Goal: Task Accomplishment & Management: Manage account settings

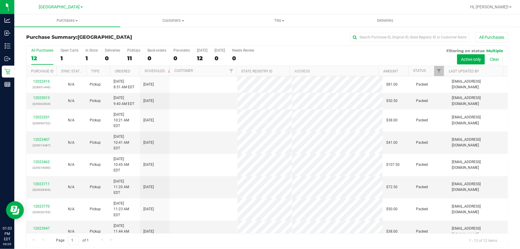
scroll to position [4, 0]
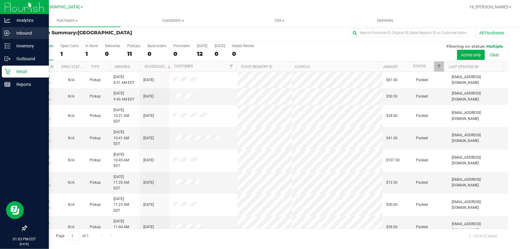
click at [19, 32] on p "Inbound" at bounding box center [28, 33] width 36 height 7
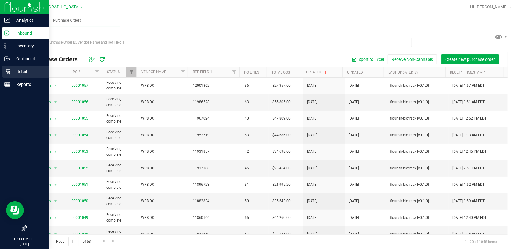
click at [13, 71] on p "Retail" at bounding box center [28, 71] width 36 height 7
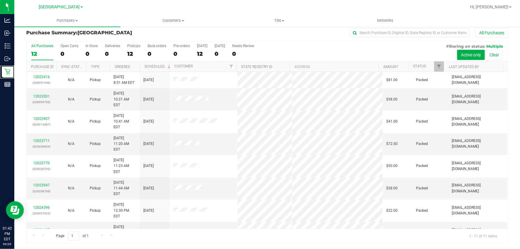
scroll to position [24, 0]
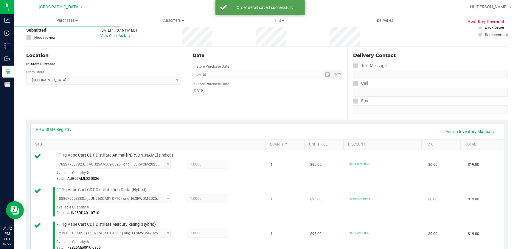
scroll to position [167, 0]
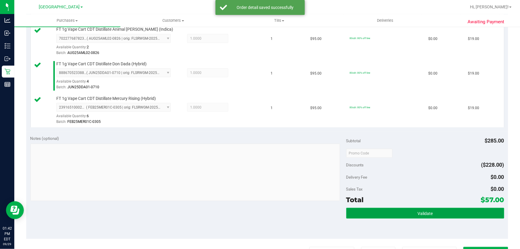
click at [414, 212] on button "Validate" at bounding box center [425, 213] width 158 height 11
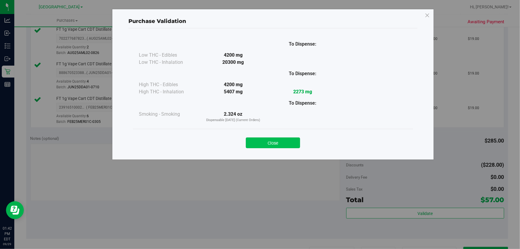
click at [290, 137] on button "Close" at bounding box center [273, 142] width 54 height 11
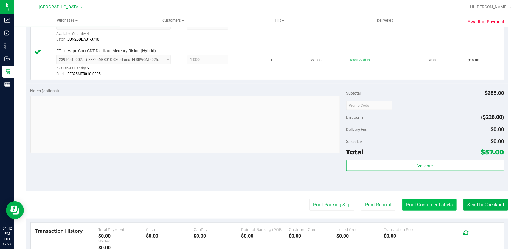
scroll to position [275, 0]
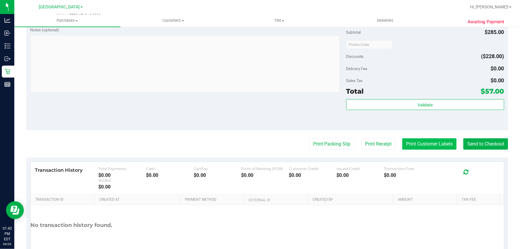
click at [421, 142] on button "Print Customer Labels" at bounding box center [429, 143] width 54 height 11
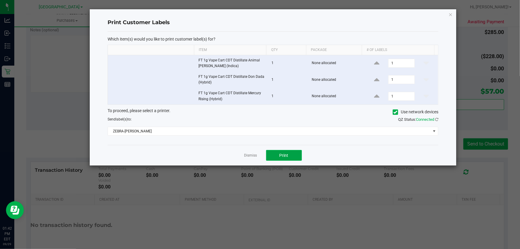
click at [283, 154] on span "Print" at bounding box center [284, 155] width 9 height 5
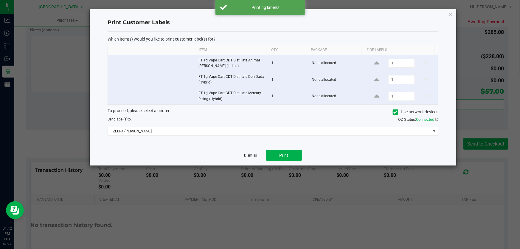
click at [249, 155] on link "Dismiss" at bounding box center [250, 155] width 13 height 5
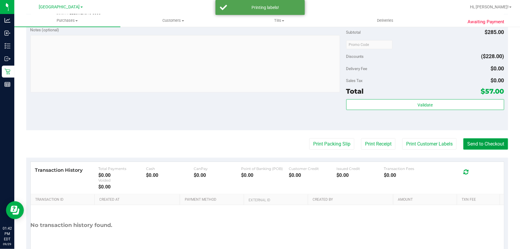
click at [486, 142] on button "Send to Checkout" at bounding box center [486, 143] width 45 height 11
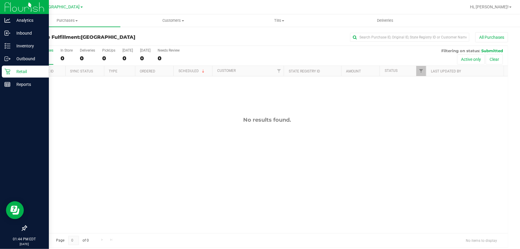
click at [12, 68] on p "Retail" at bounding box center [28, 71] width 36 height 7
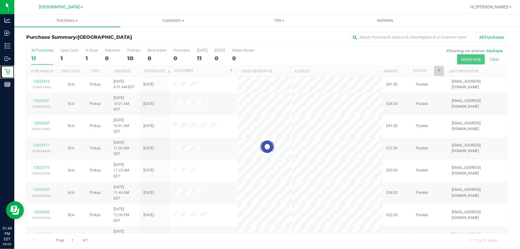
scroll to position [4, 0]
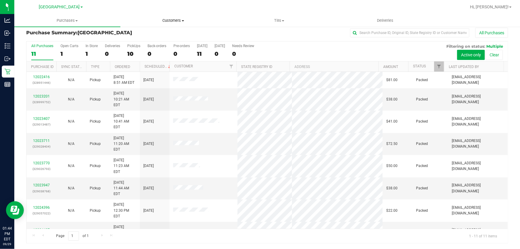
click at [182, 20] on span "Customers" at bounding box center [174, 20] width 106 height 5
click at [154, 34] on span "All customers" at bounding box center [141, 35] width 43 height 5
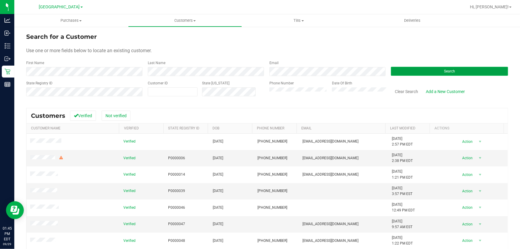
click at [444, 71] on span "Search" at bounding box center [449, 71] width 11 height 4
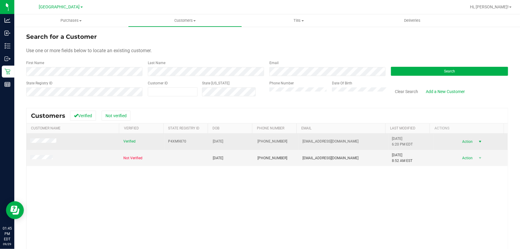
click at [478, 141] on span "select" at bounding box center [480, 141] width 5 height 5
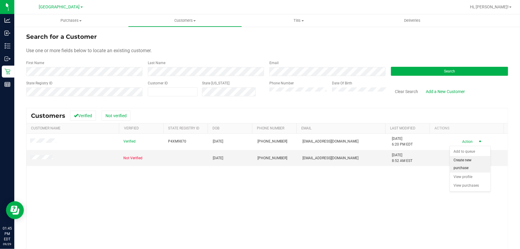
click at [477, 160] on li "Create new purchase" at bounding box center [470, 164] width 41 height 16
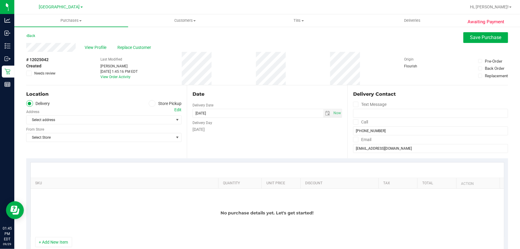
click at [149, 100] on span at bounding box center [152, 103] width 7 height 7
click at [0, 0] on input "Store Pickup" at bounding box center [0, 0] width 0 height 0
click at [167, 116] on span "Select Store" at bounding box center [100, 120] width 147 height 8
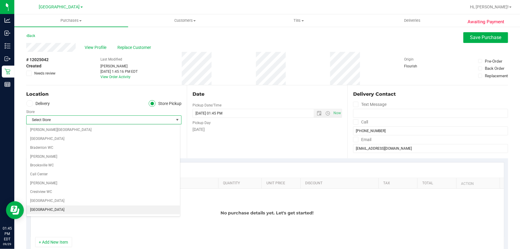
click at [63, 206] on li "[GEOGRAPHIC_DATA]" at bounding box center [104, 209] width 154 height 9
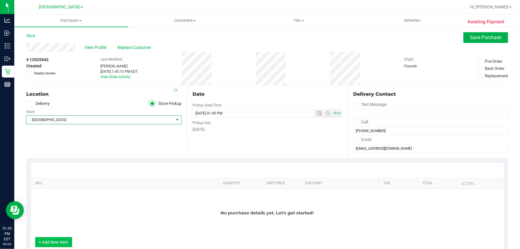
click at [63, 242] on button "+ Add New Item" at bounding box center [53, 242] width 37 height 10
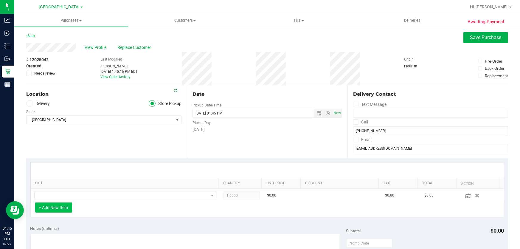
click at [57, 209] on button "+ Add New Item" at bounding box center [53, 207] width 37 height 10
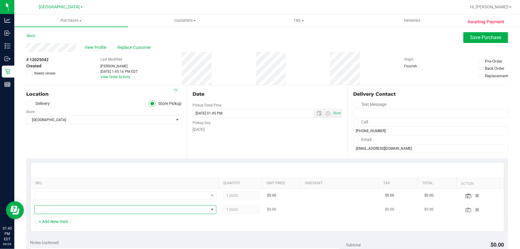
click at [60, 207] on span "NO DATA FOUND" at bounding box center [122, 209] width 174 height 8
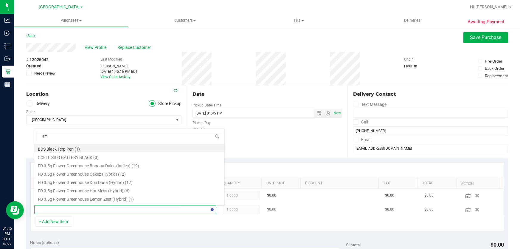
type input "aml"
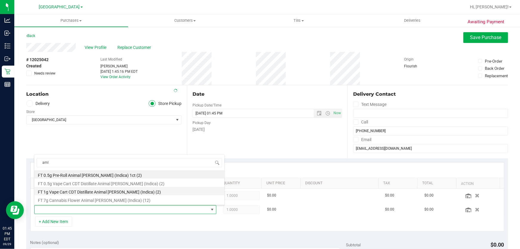
click at [73, 191] on li "FT 1g Vape Cart CDT Distillate Animal Larry (Indica) (2)" at bounding box center [129, 191] width 190 height 8
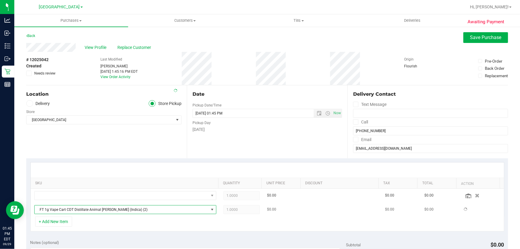
click at [238, 209] on span "1.0000 1" at bounding box center [242, 209] width 37 height 9
click at [235, 220] on div "+ Add New Item" at bounding box center [267, 223] width 474 height 15
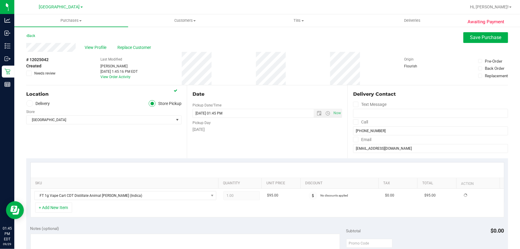
click at [239, 212] on div "+ Add New Item" at bounding box center [267, 209] width 474 height 15
click at [237, 193] on span "1.00 1" at bounding box center [242, 195] width 37 height 9
type input "2"
type input "2.00"
click at [482, 39] on span "Save Purchase" at bounding box center [485, 38] width 31 height 6
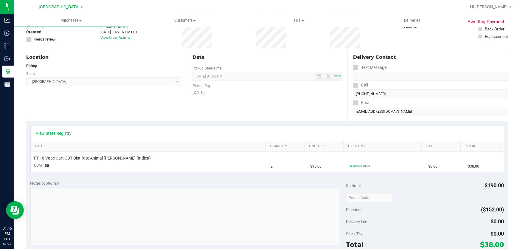
scroll to position [162, 0]
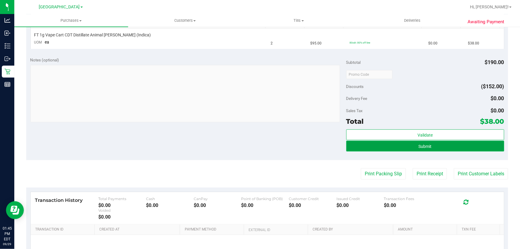
click at [411, 149] on button "Submit" at bounding box center [425, 146] width 158 height 11
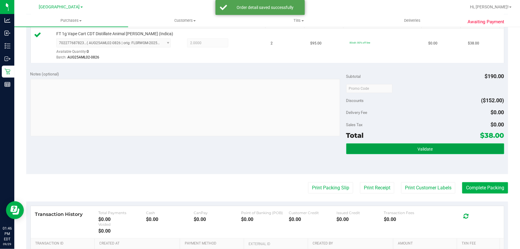
click at [448, 147] on button "Validate" at bounding box center [425, 148] width 158 height 11
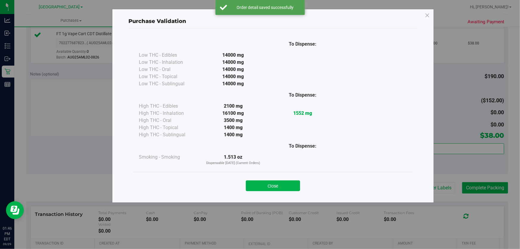
click at [258, 186] on button "Close" at bounding box center [273, 185] width 54 height 11
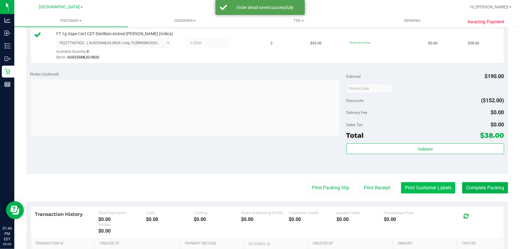
click at [427, 187] on button "Print Customer Labels" at bounding box center [428, 187] width 54 height 11
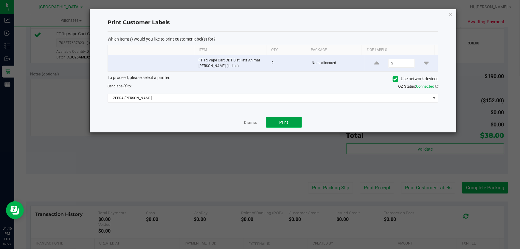
click at [280, 124] on span "Print" at bounding box center [284, 122] width 9 height 5
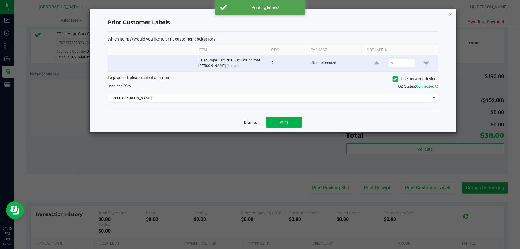
click at [252, 123] on link "Dismiss" at bounding box center [250, 122] width 13 height 5
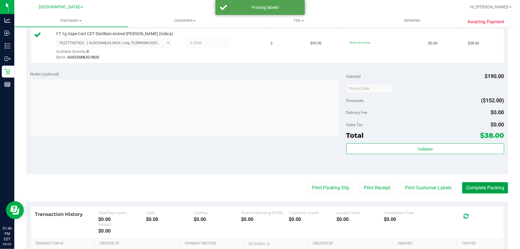
click at [467, 186] on button "Complete Packing" at bounding box center [485, 187] width 46 height 11
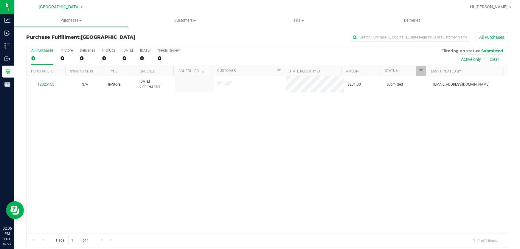
click at [259, 118] on div "12025155 N/A In-Store 9/29/2025 2:00 PM EDT $201.00 Submitted jlevine@liveparal…" at bounding box center [267, 154] width 481 height 157
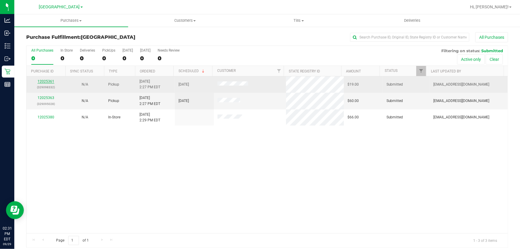
click at [49, 81] on link "12025361" at bounding box center [46, 81] width 17 height 4
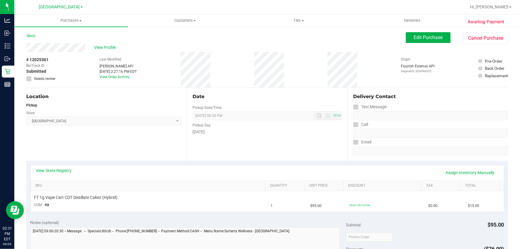
click at [262, 132] on div "Monday" at bounding box center [268, 132] width 150 height 6
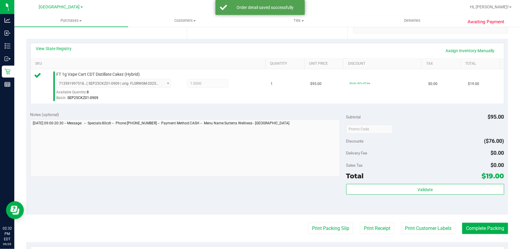
scroll to position [162, 0]
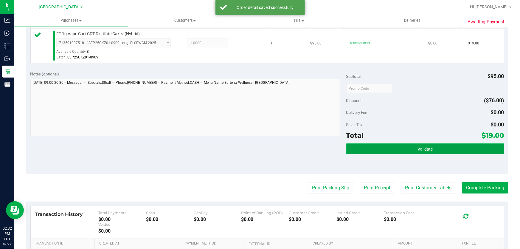
click at [435, 146] on button "Validate" at bounding box center [425, 148] width 158 height 11
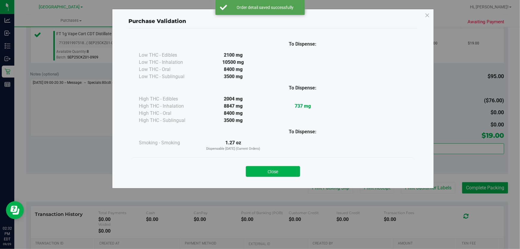
drag, startPoint x: 256, startPoint y: 173, endPoint x: 393, endPoint y: 184, distance: 137.0
click at [256, 173] on button "Close" at bounding box center [273, 171] width 54 height 11
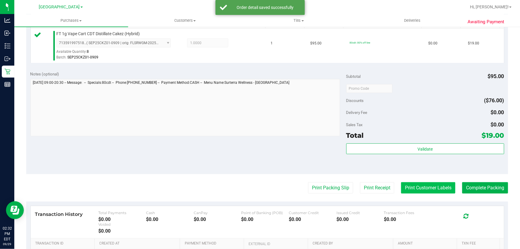
click at [421, 184] on button "Print Customer Labels" at bounding box center [428, 187] width 54 height 11
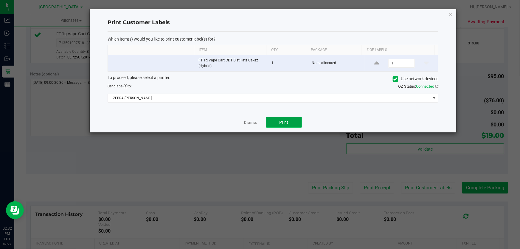
click at [297, 125] on button "Print" at bounding box center [284, 122] width 36 height 11
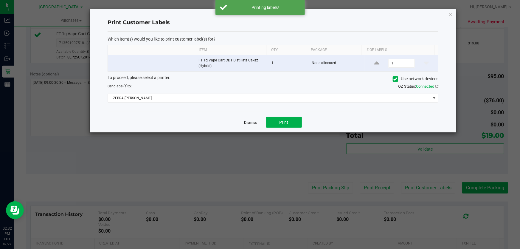
click at [255, 121] on link "Dismiss" at bounding box center [250, 122] width 13 height 5
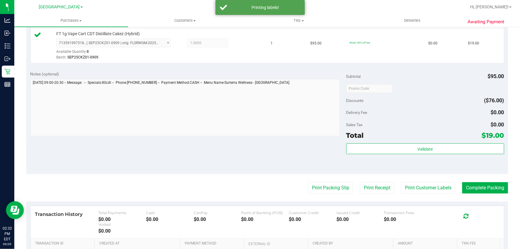
drag, startPoint x: 247, startPoint y: 139, endPoint x: 327, endPoint y: 149, distance: 80.2
click at [248, 140] on div "Notes (optional) Subtotal $95.00 Discounts ($76.00) Delivery Fee $0.00 Sales Ta…" at bounding box center [267, 120] width 482 height 107
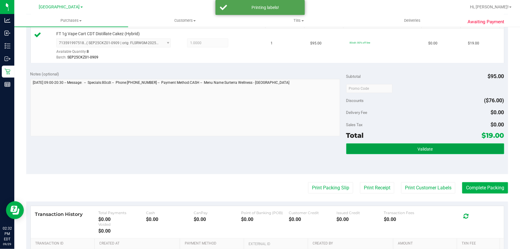
click at [393, 148] on button "Validate" at bounding box center [425, 148] width 158 height 11
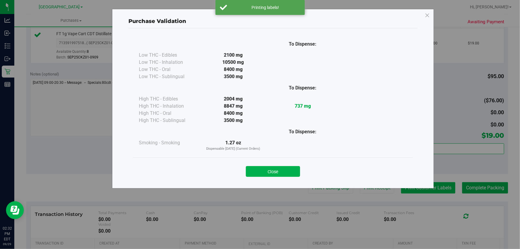
drag, startPoint x: 276, startPoint y: 171, endPoint x: 402, endPoint y: 191, distance: 127.4
click at [277, 171] on button "Close" at bounding box center [273, 171] width 54 height 11
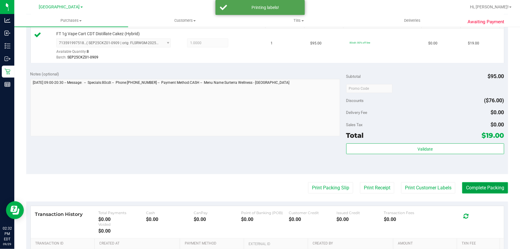
click at [469, 187] on button "Complete Packing" at bounding box center [485, 187] width 46 height 11
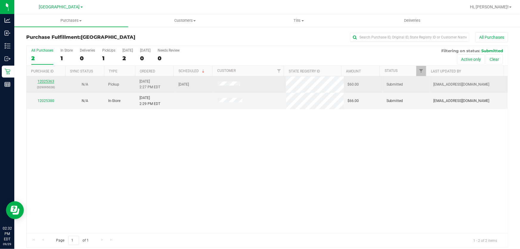
click at [46, 82] on link "12025363" at bounding box center [46, 81] width 17 height 4
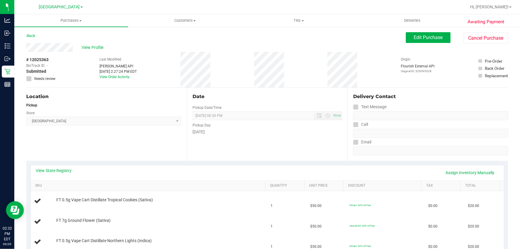
click at [254, 138] on div "Date Pickup Date/Time 09/29/2025 Now 09/29/2025 08:30 PM Now Pickup Day Monday" at bounding box center [267, 124] width 161 height 73
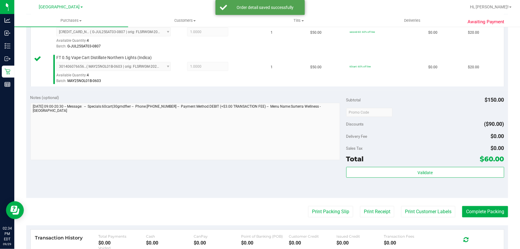
scroll to position [271, 0]
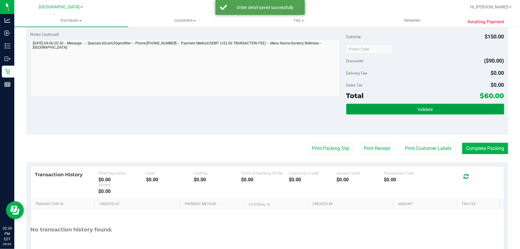
click at [376, 113] on button "Validate" at bounding box center [425, 109] width 158 height 11
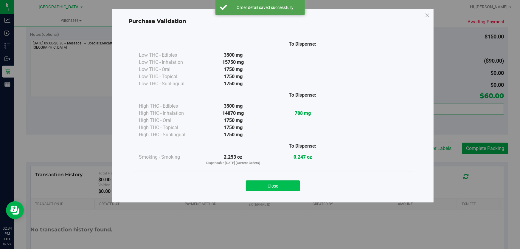
click at [272, 189] on button "Close" at bounding box center [273, 185] width 54 height 11
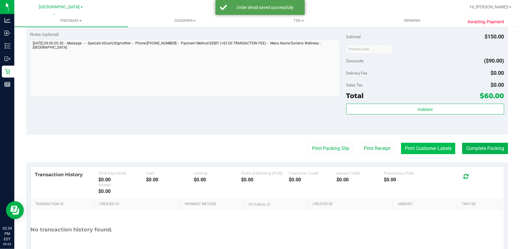
click at [428, 152] on button "Print Customer Labels" at bounding box center [428, 148] width 54 height 11
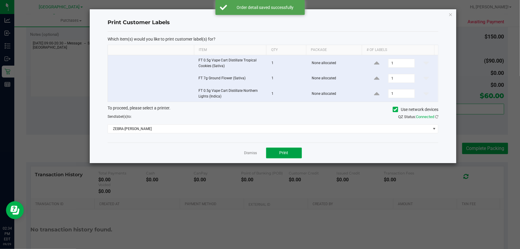
click at [276, 151] on button "Print" at bounding box center [284, 153] width 36 height 11
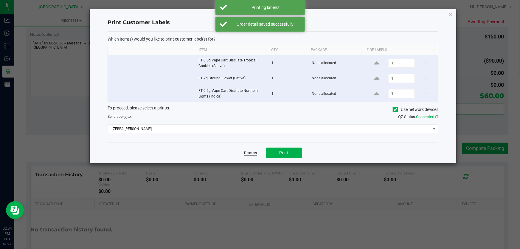
click at [249, 155] on link "Dismiss" at bounding box center [250, 153] width 13 height 5
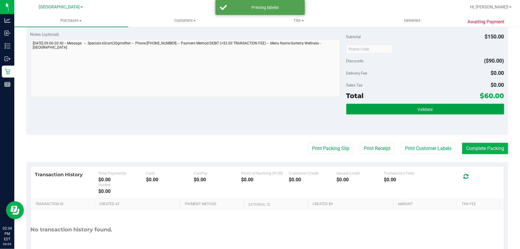
click at [444, 113] on button "Validate" at bounding box center [425, 109] width 158 height 11
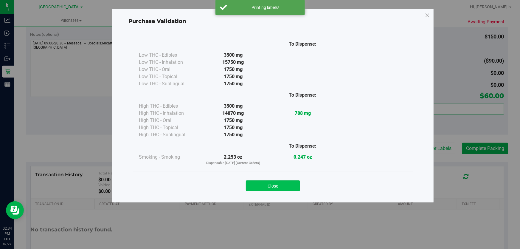
click at [290, 188] on button "Close" at bounding box center [273, 185] width 54 height 11
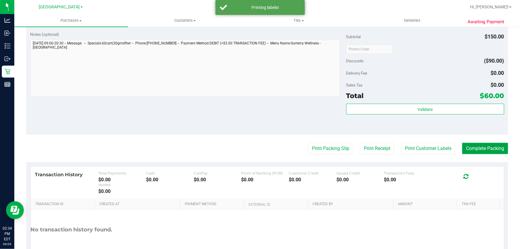
click at [485, 151] on button "Complete Packing" at bounding box center [485, 148] width 46 height 11
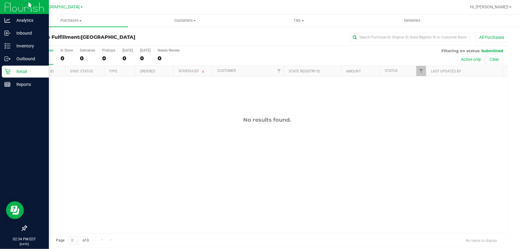
click at [5, 71] on icon at bounding box center [7, 72] width 6 height 6
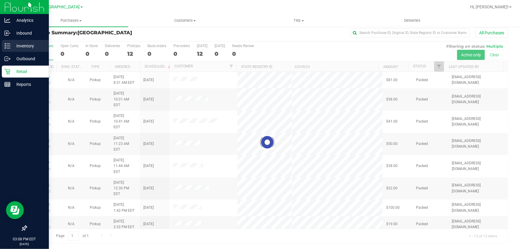
click at [27, 45] on p "Inventory" at bounding box center [28, 45] width 36 height 7
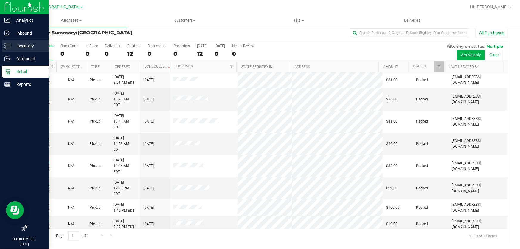
click at [26, 47] on p "Inventory" at bounding box center [28, 45] width 36 height 7
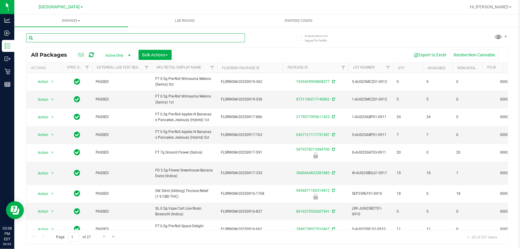
click at [108, 42] on input "text" at bounding box center [135, 37] width 219 height 9
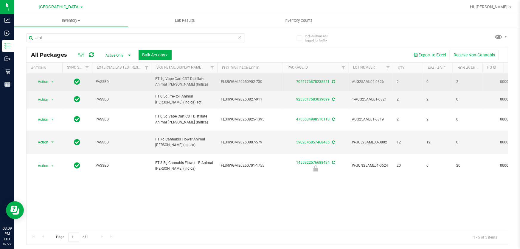
drag, startPoint x: 240, startPoint y: 80, endPoint x: 455, endPoint y: 85, distance: 215.6
click at [163, 73] on div "All Packages Active Only Active Only Lab Samples Locked All External Internal B…" at bounding box center [267, 145] width 482 height 197
drag, startPoint x: 207, startPoint y: 78, endPoint x: 152, endPoint y: 81, distance: 54.6
click at [152, 81] on td "FT 1g Vape Cart CDT Distillate Animal Larry (Indica)" at bounding box center [185, 82] width 66 height 18
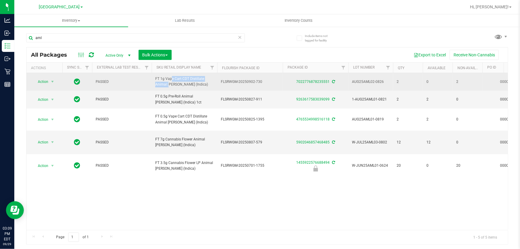
copy span "FT 1g Vape Cart CDT Distillate"
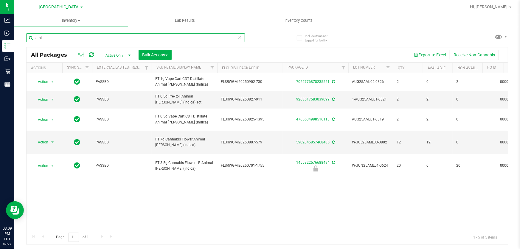
click at [134, 38] on input "aml" at bounding box center [135, 37] width 219 height 9
paste input "FT 1g Vape Cart CDT Distillate"
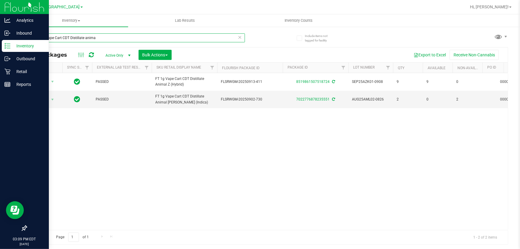
type input "FT 1g Vape Cart CDT Distillate anima"
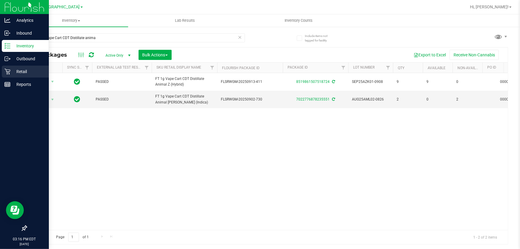
click at [30, 70] on p "Retail" at bounding box center [28, 71] width 36 height 7
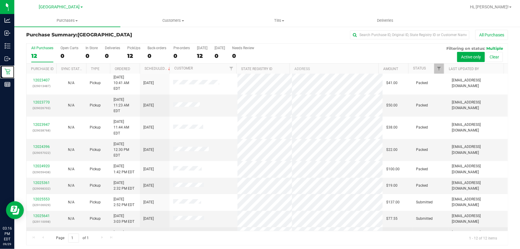
scroll to position [4, 0]
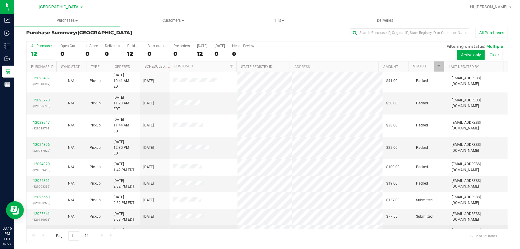
click at [41, 228] on link "12025683" at bounding box center [41, 230] width 17 height 4
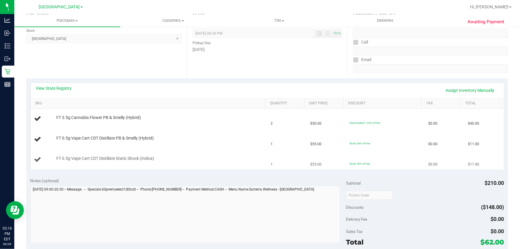
scroll to position [86, 0]
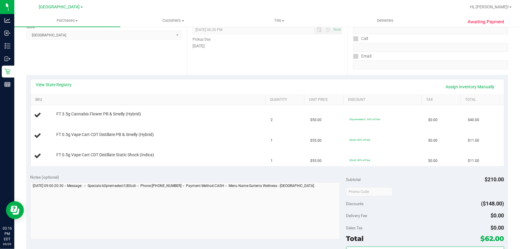
click at [42, 101] on link "SKU" at bounding box center [149, 99] width 228 height 5
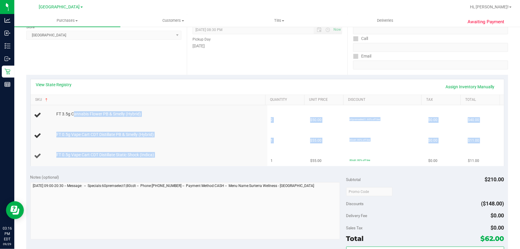
drag, startPoint x: 74, startPoint y: 114, endPoint x: 267, endPoint y: 160, distance: 198.7
click at [267, 160] on tbody "FT 3.5g Cannabis Flower PB & Smelly (Hybrid) 2 $50.00 60premselect1: 60% off li…" at bounding box center [267, 135] width 473 height 61
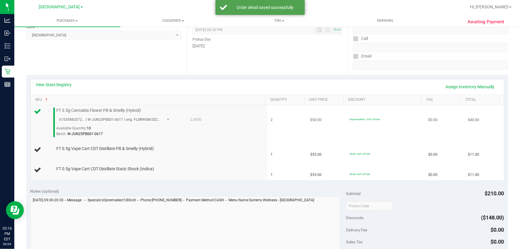
scroll to position [113, 0]
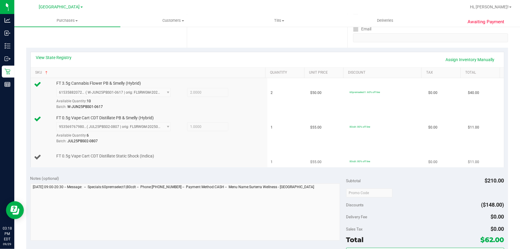
click at [73, 154] on span "FT 0.5g Vape Cart CDT Distillate Static Shock (Indica)" at bounding box center [105, 156] width 98 height 6
copy div "FT 0.5g Vape Cart CDT Distillate Static Shock (Indica)"
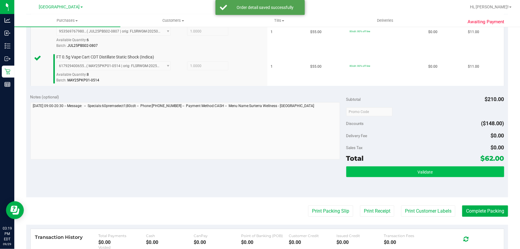
scroll to position [221, 0]
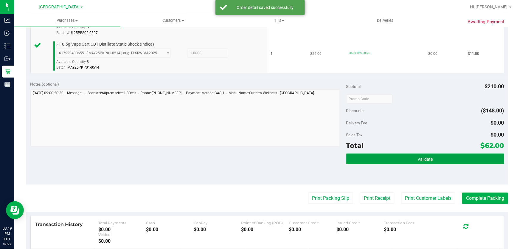
click at [439, 159] on button "Validate" at bounding box center [425, 159] width 158 height 11
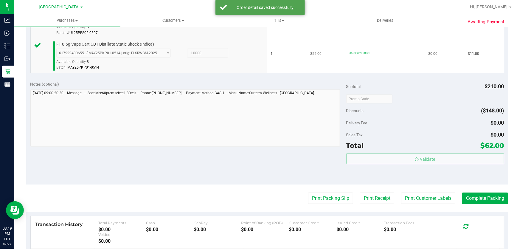
click at [432, 207] on body "Analytics Inbound Inventory Outbound Retail Reports 03:19 PM EDT 09/29/2025 09/…" at bounding box center [260, 124] width 520 height 249
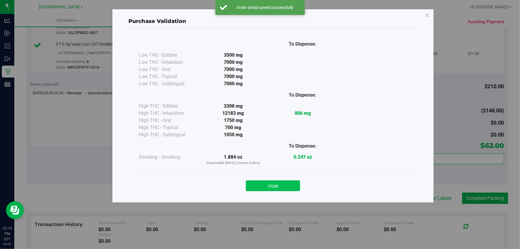
click at [271, 182] on button "Close" at bounding box center [273, 185] width 54 height 11
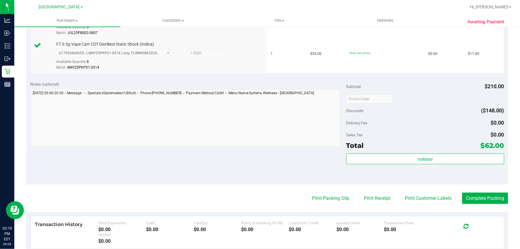
click at [405, 172] on div "Validate" at bounding box center [425, 167] width 158 height 27
click at [412, 180] on div "Notes (optional) Subtotal $210.00 Discounts ($148.00) Delivery Fee $0.00 Sales …" at bounding box center [267, 130] width 482 height 107
click at [411, 188] on purchase-details "Back Edit Purchase Cancel Purchase View Profile # 12025683 BioTrack ID: - Submi…" at bounding box center [267, 67] width 482 height 512
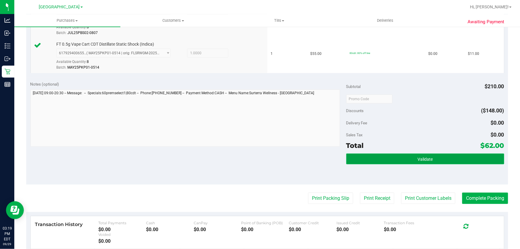
click at [418, 160] on span "Validate" at bounding box center [425, 159] width 15 height 5
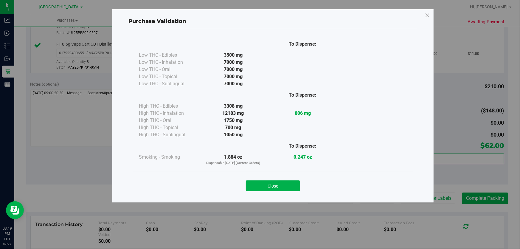
click at [282, 186] on button "Close" at bounding box center [273, 185] width 54 height 11
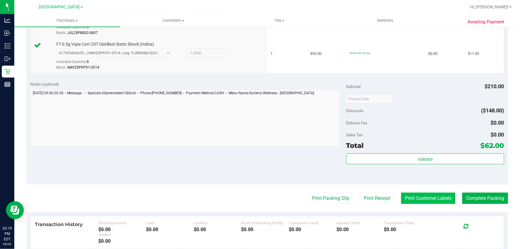
click at [428, 198] on button "Print Customer Labels" at bounding box center [428, 198] width 54 height 11
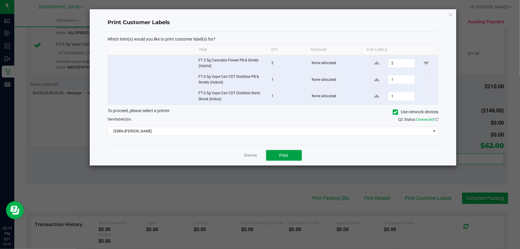
click at [280, 150] on button "Print" at bounding box center [284, 155] width 36 height 11
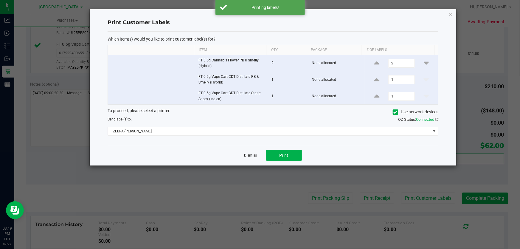
click at [256, 156] on link "Dismiss" at bounding box center [250, 155] width 13 height 5
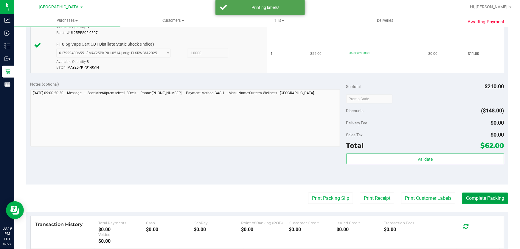
click at [469, 200] on button "Complete Packing" at bounding box center [485, 198] width 46 height 11
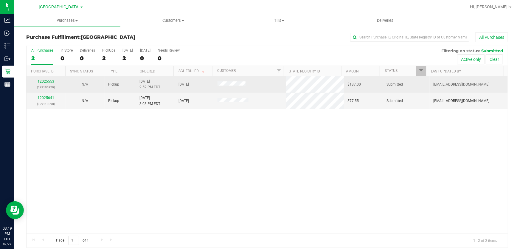
click at [41, 84] on p "(329106929)" at bounding box center [46, 87] width 32 height 6
click at [42, 80] on link "12025553" at bounding box center [46, 81] width 17 height 4
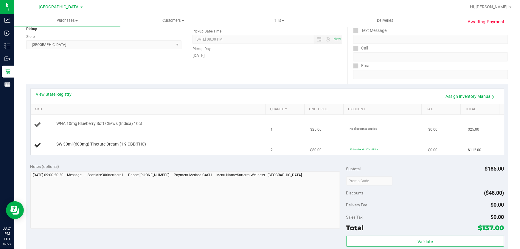
scroll to position [81, 0]
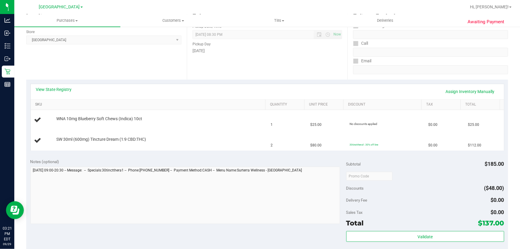
click at [42, 105] on link "SKU" at bounding box center [149, 104] width 228 height 5
drag, startPoint x: 77, startPoint y: 119, endPoint x: 304, endPoint y: 160, distance: 230.7
click at [304, 160] on purchase-details "Back Edit Purchase Cancel Purchase View Profile # 12025553 BioTrack ID: - Submi…" at bounding box center [267, 176] width 482 height 450
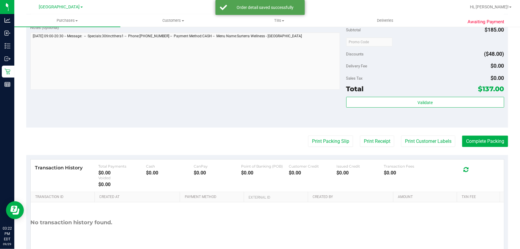
scroll to position [244, 0]
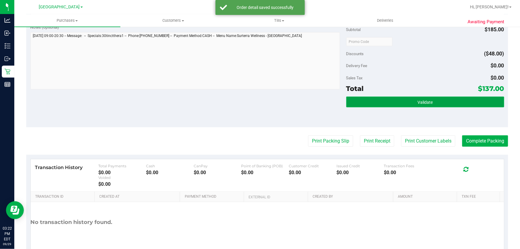
click at [418, 104] on span "Validate" at bounding box center [425, 102] width 15 height 5
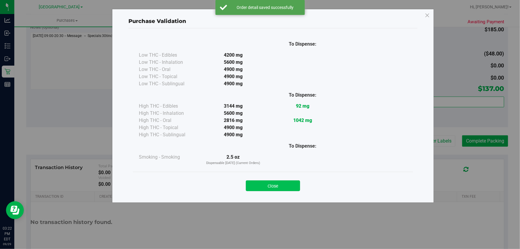
click at [274, 186] on button "Close" at bounding box center [273, 185] width 54 height 11
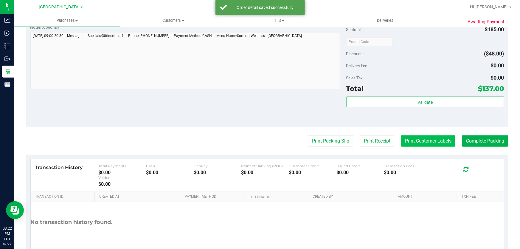
click at [426, 141] on button "Print Customer Labels" at bounding box center [428, 140] width 54 height 11
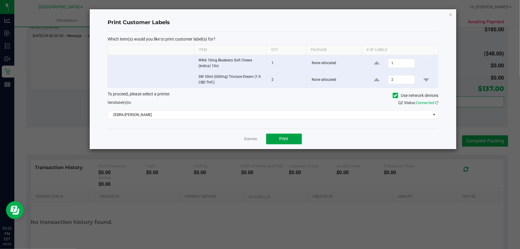
click at [283, 140] on span "Print" at bounding box center [284, 138] width 9 height 5
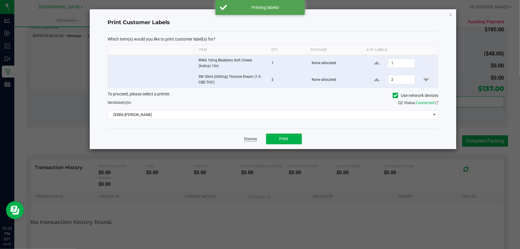
click at [245, 140] on link "Dismiss" at bounding box center [250, 139] width 13 height 5
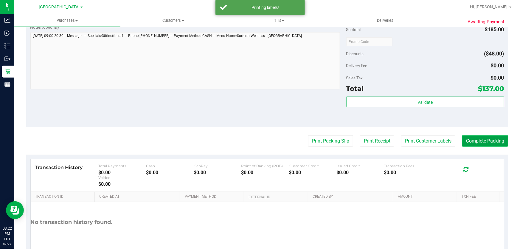
click at [472, 140] on button "Complete Packing" at bounding box center [485, 140] width 46 height 11
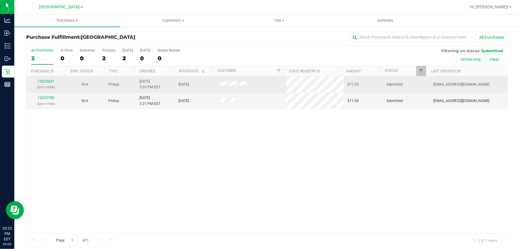
click at [49, 87] on p "(329110098)" at bounding box center [46, 87] width 32 height 6
click at [52, 84] on p "(329110098)" at bounding box center [46, 87] width 32 height 6
click at [51, 82] on link "12025641" at bounding box center [46, 81] width 17 height 4
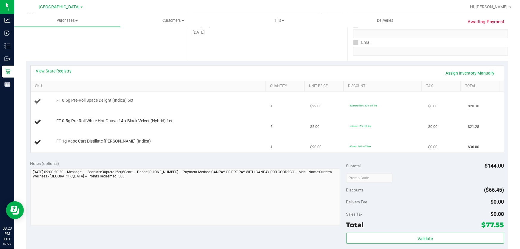
scroll to position [108, 0]
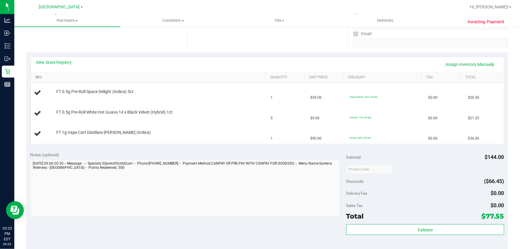
click at [40, 76] on link "SKU" at bounding box center [149, 77] width 228 height 5
drag, startPoint x: 71, startPoint y: 91, endPoint x: 388, endPoint y: 145, distance: 321.7
click at [388, 145] on div "View State Registry Assign Inventory Manually SKU Quantity Unit Price Discount …" at bounding box center [267, 99] width 482 height 95
click at [118, 93] on span "FT 0.5g Pre-Roll White Hot Guava 14 x Black Velvet (Hybrid) 1ct" at bounding box center [114, 92] width 116 height 6
click at [118, 92] on span "FT 0.5g Pre-Roll White Hot Guava 14 x Black Velvet (Hybrid) 1ct" at bounding box center [114, 92] width 116 height 6
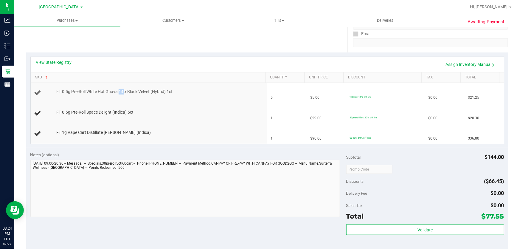
click at [118, 92] on span "FT 0.5g Pre-Roll White Hot Guava 14 x Black Velvet (Hybrid) 1ct" at bounding box center [114, 92] width 116 height 6
copy div "FT 0.5g Pre-Roll White Hot Guava 14 x Black Velvet (Hybrid) 1ct"
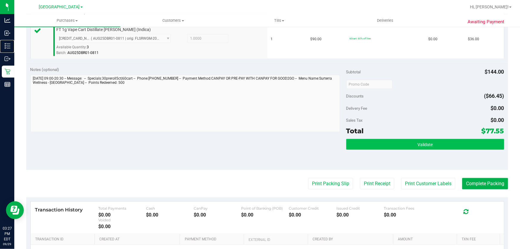
scroll to position [244, 0]
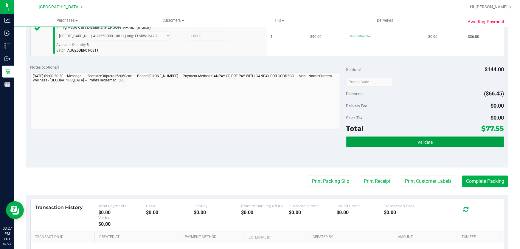
click at [436, 146] on button "Validate" at bounding box center [425, 142] width 158 height 11
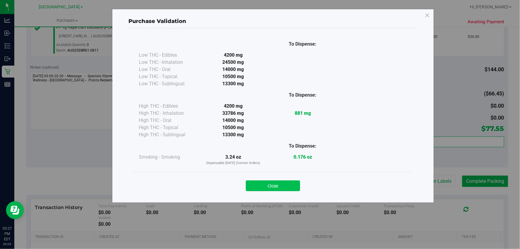
click at [281, 190] on button "Close" at bounding box center [273, 185] width 54 height 11
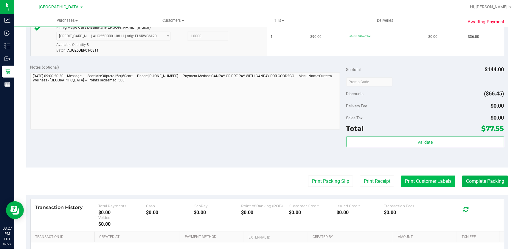
click at [420, 182] on button "Print Customer Labels" at bounding box center [428, 181] width 54 height 11
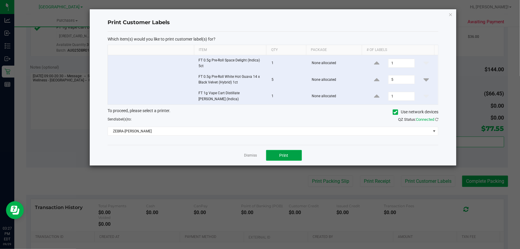
click at [275, 156] on button "Print" at bounding box center [284, 155] width 36 height 11
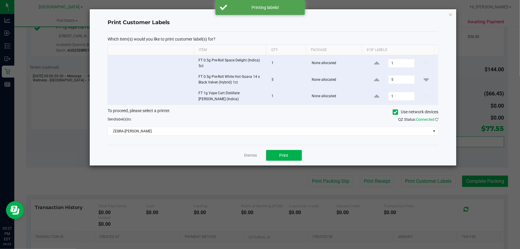
click at [248, 155] on link "Dismiss" at bounding box center [250, 155] width 13 height 5
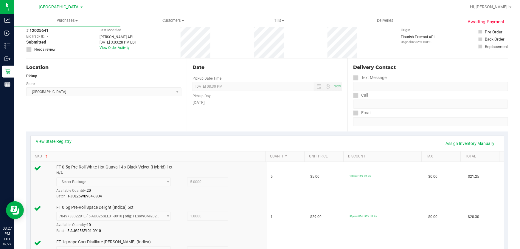
scroll to position [0, 0]
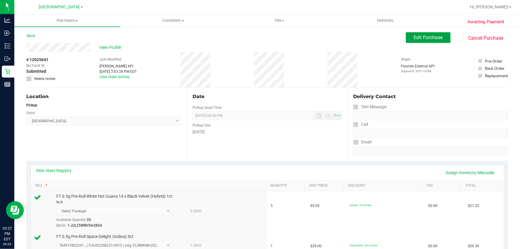
click at [429, 38] on span "Edit Purchase" at bounding box center [428, 38] width 29 height 6
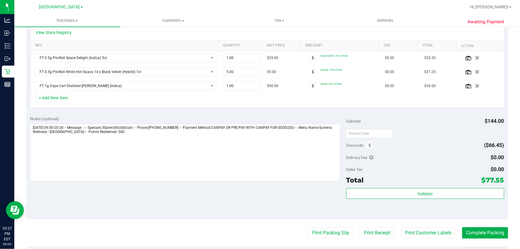
scroll to position [135, 0]
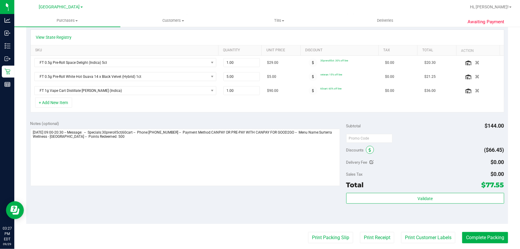
click at [369, 151] on icon at bounding box center [370, 150] width 2 height 4
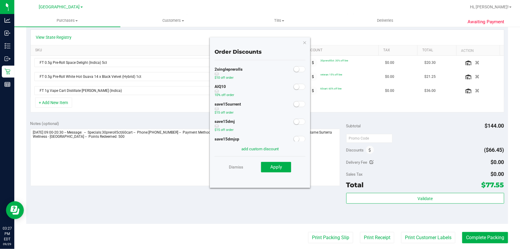
click at [294, 86] on small at bounding box center [296, 86] width 5 height 5
click at [276, 170] on button "Apply" at bounding box center [276, 167] width 30 height 11
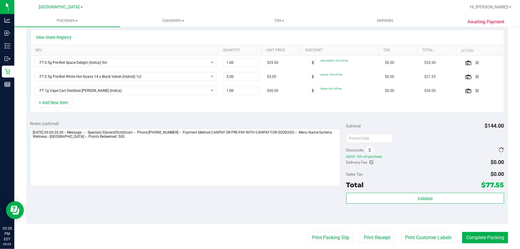
scroll to position [0, 0]
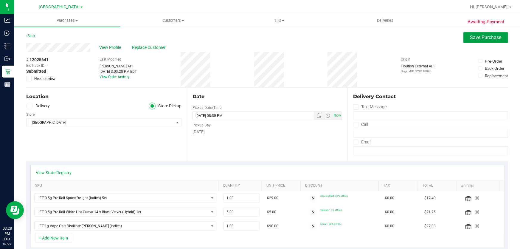
click at [472, 36] on span "Save Purchase" at bounding box center [485, 38] width 31 height 6
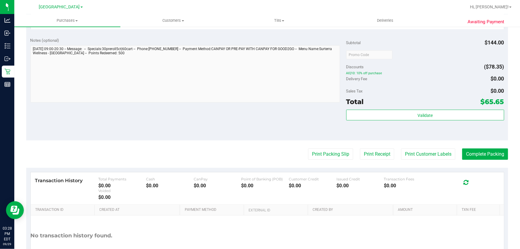
scroll to position [242, 0]
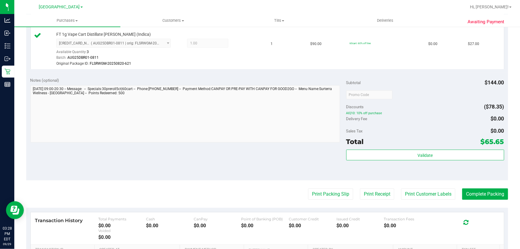
click at [414, 145] on div "Total $65.65" at bounding box center [425, 141] width 158 height 11
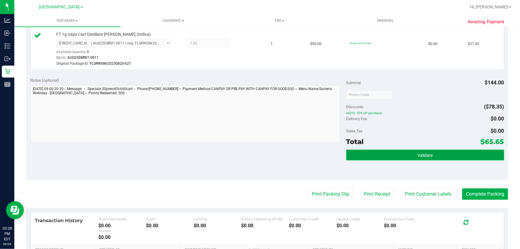
click at [411, 150] on button "Validate" at bounding box center [425, 155] width 158 height 11
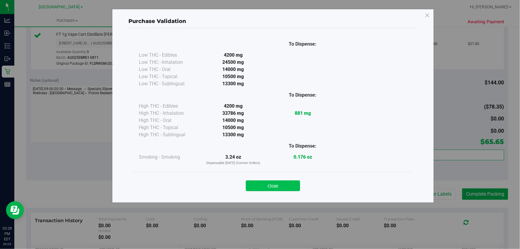
click at [278, 181] on button "Close" at bounding box center [273, 185] width 54 height 11
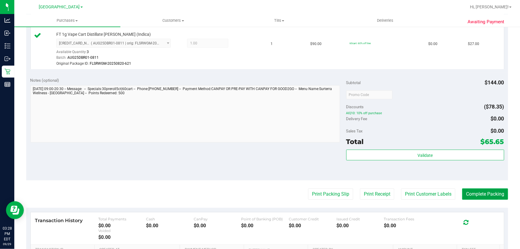
click at [486, 191] on button "Complete Packing" at bounding box center [485, 193] width 46 height 11
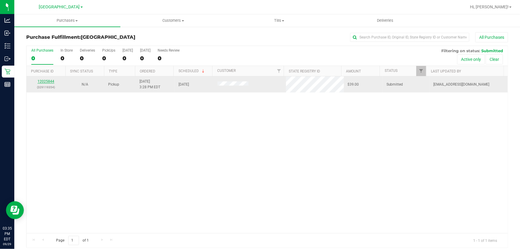
click at [49, 81] on link "12025844" at bounding box center [46, 81] width 17 height 4
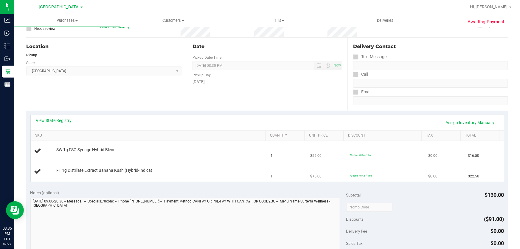
scroll to position [54, 0]
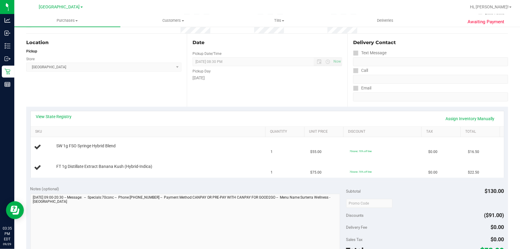
drag, startPoint x: 78, startPoint y: 142, endPoint x: 329, endPoint y: 184, distance: 254.2
click at [329, 184] on purchase-details "Back Edit Purchase Cancel Purchase View Profile # 12025844 BioTrack ID: - Submi…" at bounding box center [267, 203] width 482 height 450
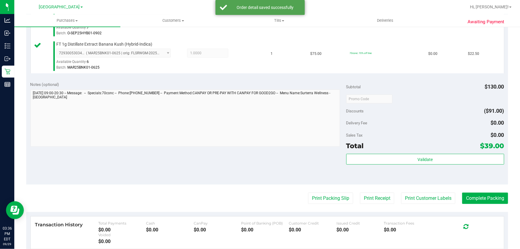
scroll to position [190, 0]
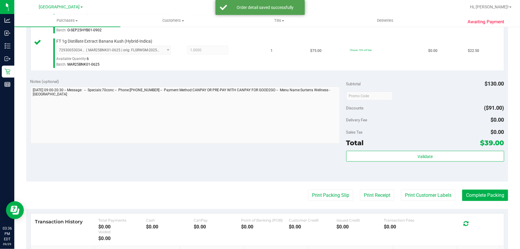
click at [438, 162] on div "Validate" at bounding box center [425, 164] width 158 height 27
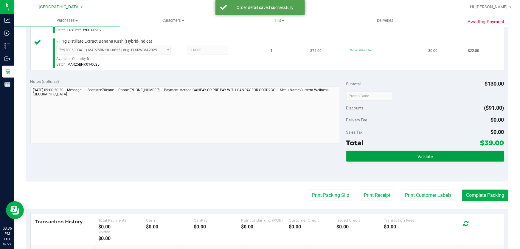
drag, startPoint x: 436, startPoint y: 158, endPoint x: 436, endPoint y: 179, distance: 21.5
click at [436, 179] on div "Notes (optional) Subtotal $130.00 Discounts ($91.00) Delivery Fee $0.00 Sales T…" at bounding box center [267, 127] width 482 height 107
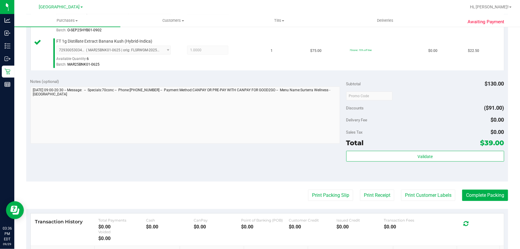
drag, startPoint x: 435, startPoint y: 180, endPoint x: 433, endPoint y: 185, distance: 5.9
click at [435, 181] on div "Notes (optional) Subtotal $130.00 Discounts ($91.00) Delivery Fee $0.00 Sales T…" at bounding box center [267, 127] width 482 height 107
click at [431, 195] on button "Print Customer Labels" at bounding box center [428, 195] width 54 height 11
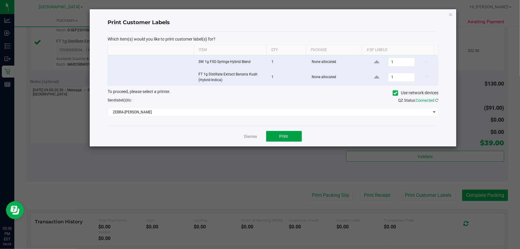
click at [282, 131] on button "Print" at bounding box center [284, 136] width 36 height 11
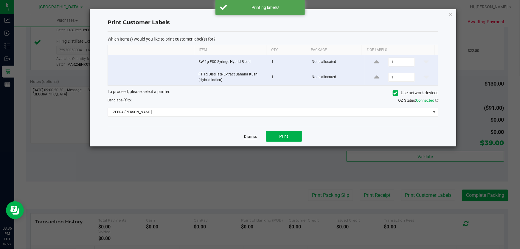
click at [253, 137] on link "Dismiss" at bounding box center [250, 136] width 13 height 5
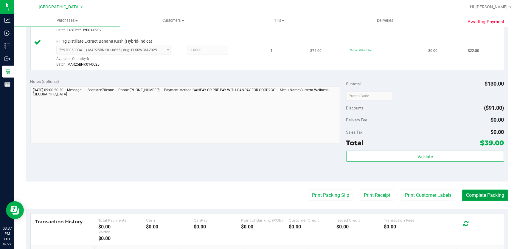
click at [495, 191] on button "Complete Packing" at bounding box center [485, 195] width 46 height 11
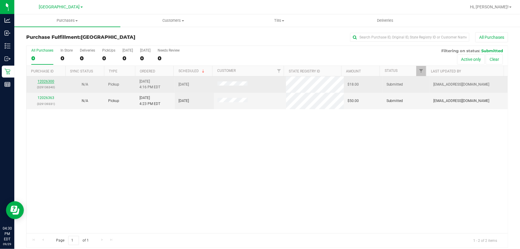
click at [49, 81] on link "12026300" at bounding box center [46, 81] width 17 height 4
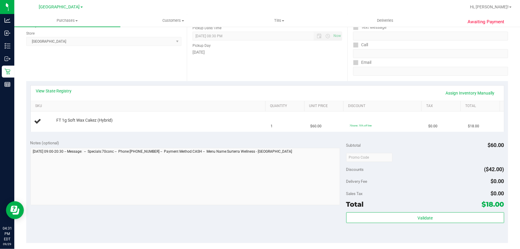
scroll to position [81, 0]
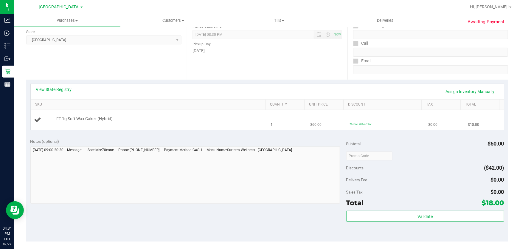
drag, startPoint x: 69, startPoint y: 120, endPoint x: 330, endPoint y: 129, distance: 261.3
click at [330, 129] on tr "FT 1g Soft Wax Cakez (Hybrid) 1 $60.00 70conc: 70% off line $0.00 $18.00" at bounding box center [267, 120] width 473 height 20
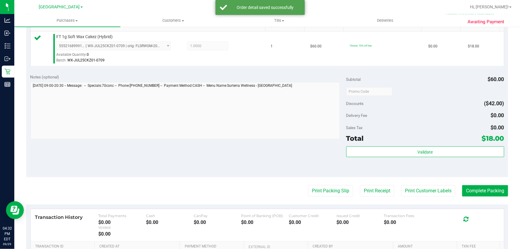
scroll to position [162, 0]
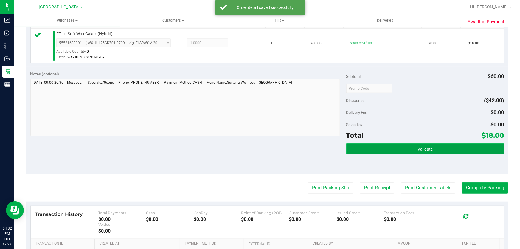
click at [421, 144] on button "Validate" at bounding box center [425, 148] width 158 height 11
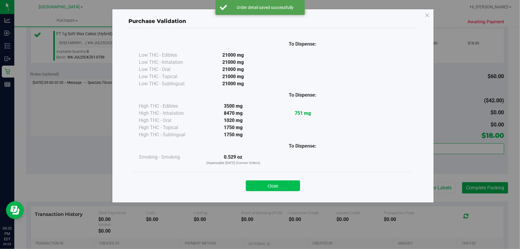
click at [274, 184] on button "Close" at bounding box center [273, 185] width 54 height 11
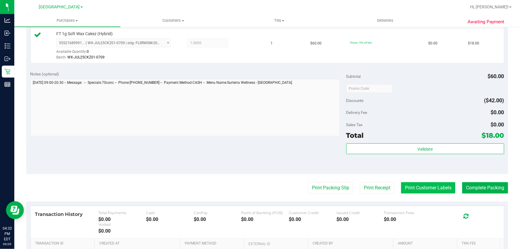
click at [417, 187] on button "Print Customer Labels" at bounding box center [428, 187] width 54 height 11
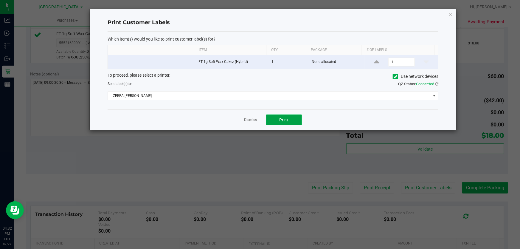
click at [277, 124] on button "Print" at bounding box center [284, 119] width 36 height 11
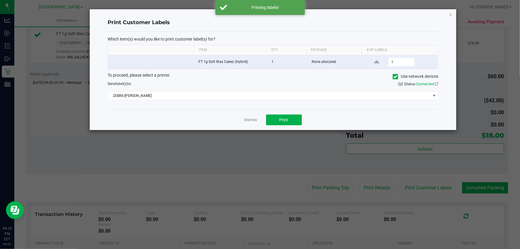
click at [243, 119] on div "Dismiss Print" at bounding box center [273, 119] width 331 height 21
click at [246, 121] on link "Dismiss" at bounding box center [250, 119] width 13 height 5
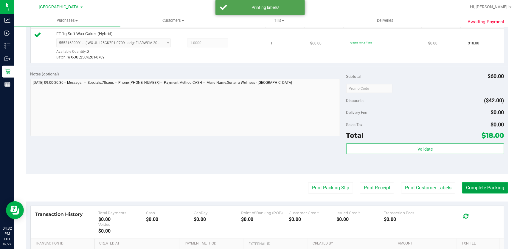
click at [480, 186] on button "Complete Packing" at bounding box center [485, 187] width 46 height 11
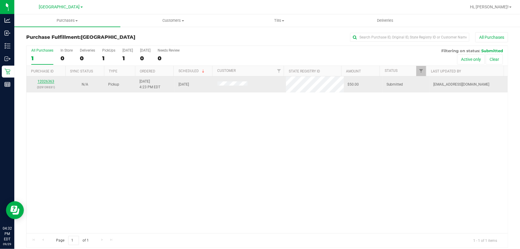
click at [49, 81] on link "12026363" at bounding box center [46, 81] width 17 height 4
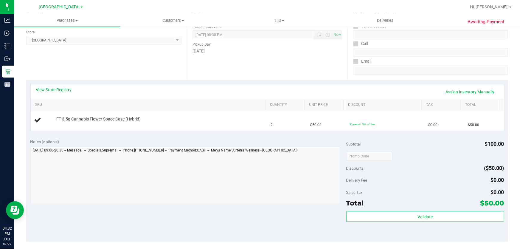
scroll to position [81, 0]
drag, startPoint x: 87, startPoint y: 118, endPoint x: 340, endPoint y: 114, distance: 253.7
click at [340, 114] on tr "FT 3.5g Cannabis Flower Space Case (Hybrid) 2 $50.00 50premall: 50% off line $0…" at bounding box center [267, 120] width 473 height 20
click at [224, 139] on div "Notes (optional)" at bounding box center [188, 141] width 316 height 6
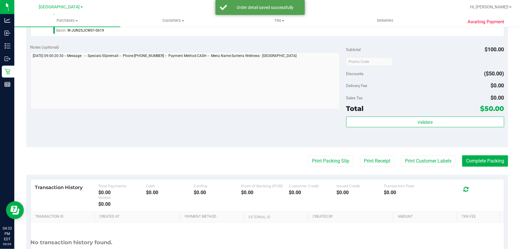
scroll to position [190, 0]
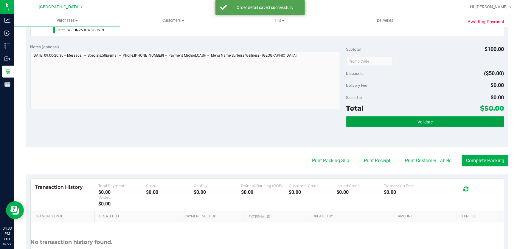
click at [427, 123] on span "Validate" at bounding box center [425, 122] width 15 height 5
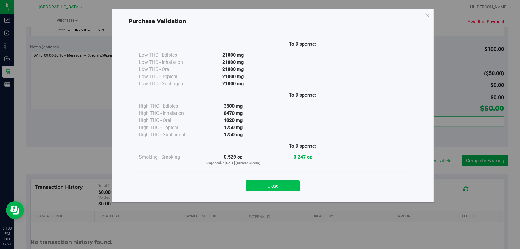
click at [277, 182] on button "Close" at bounding box center [273, 185] width 54 height 11
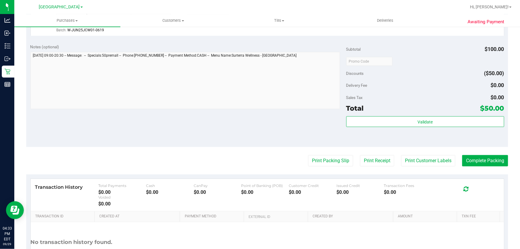
click at [423, 166] on purchase-details "Back Edit Purchase Cancel Purchase View Profile # 12026363 BioTrack ID: - Submi…" at bounding box center [267, 64] width 482 height 443
click at [420, 161] on button "Print Customer Labels" at bounding box center [428, 160] width 54 height 11
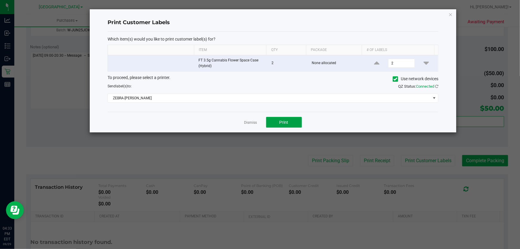
click at [271, 118] on button "Print" at bounding box center [284, 122] width 36 height 11
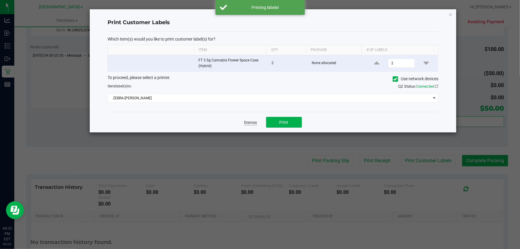
click at [255, 122] on link "Dismiss" at bounding box center [250, 122] width 13 height 5
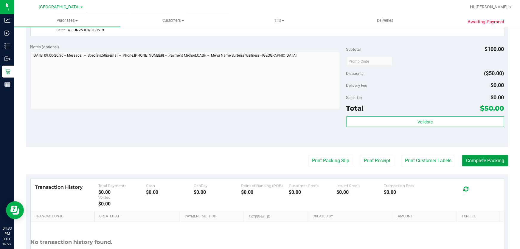
click at [481, 163] on button "Complete Packing" at bounding box center [485, 160] width 46 height 11
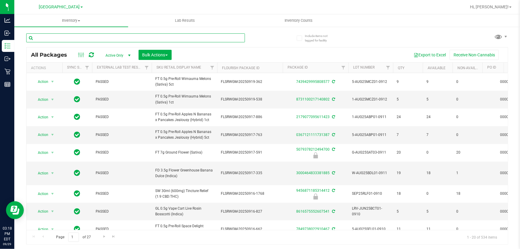
click at [137, 39] on input "text" at bounding box center [135, 37] width 219 height 9
paste input "FT 0.5g Vape Cart CDT Distillate Static Shock (Indica)"
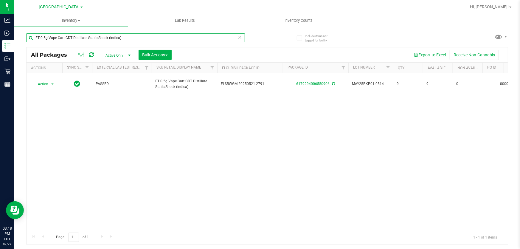
type input "FT 0.5g Vape Cart CDT Distillate Static Shock (Indica)"
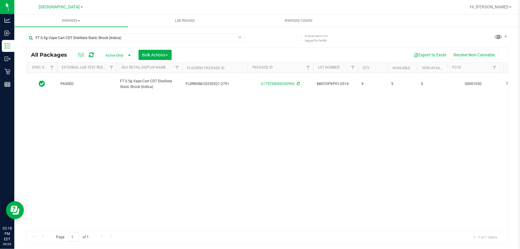
scroll to position [0, 47]
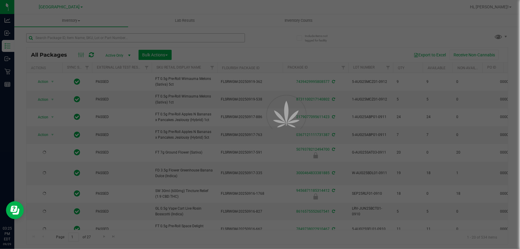
click at [90, 38] on div at bounding box center [260, 124] width 520 height 249
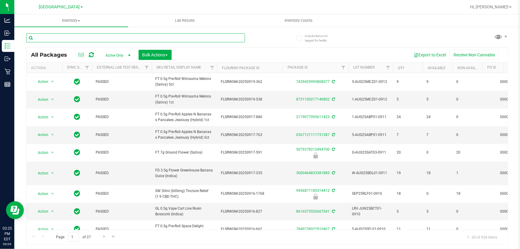
click at [90, 35] on input "text" at bounding box center [135, 37] width 219 height 9
paste input "FT 0.5g Pre-Roll White Hot Guava 14 x Black Velvet (Hybrid) 1ct"
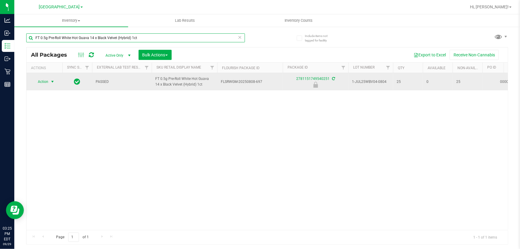
type input "FT 0.5g Pre-Roll White Hot Guava 14 x Black Velvet (Hybrid) 1ct"
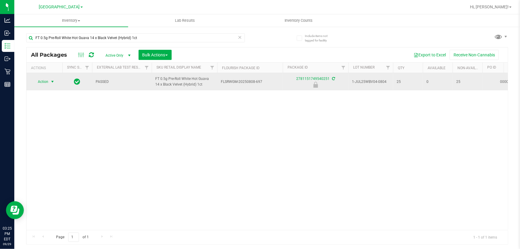
click at [45, 83] on span "Action" at bounding box center [40, 82] width 16 height 8
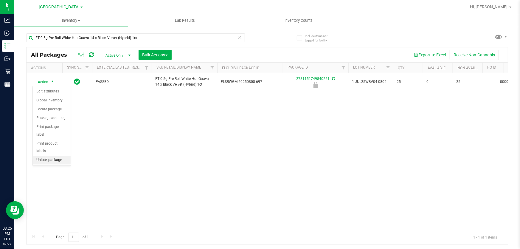
click at [44, 156] on li "Unlock package" at bounding box center [52, 160] width 38 height 9
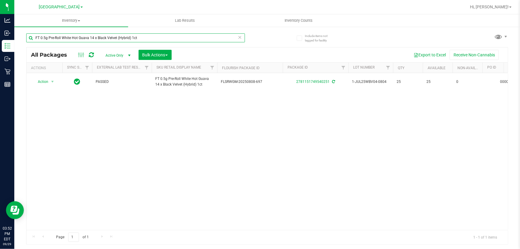
click at [111, 40] on input "FT 0.5g Pre-Roll White Hot Guava 14 x Black Velvet (Hybrid) 1ct" at bounding box center [135, 37] width 219 height 9
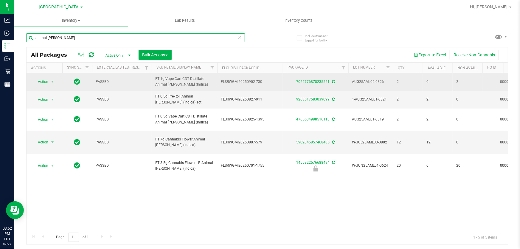
type input "animal larry"
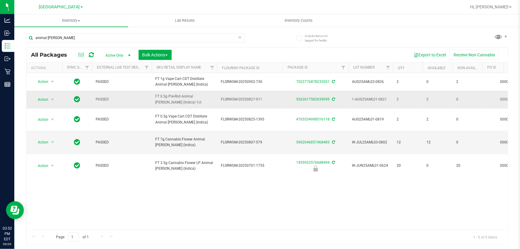
drag, startPoint x: 187, startPoint y: 78, endPoint x: 475, endPoint y: 97, distance: 288.3
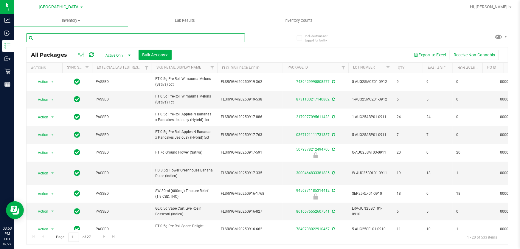
click at [125, 35] on input "text" at bounding box center [135, 37] width 219 height 9
click at [125, 36] on input "text" at bounding box center [135, 37] width 219 height 9
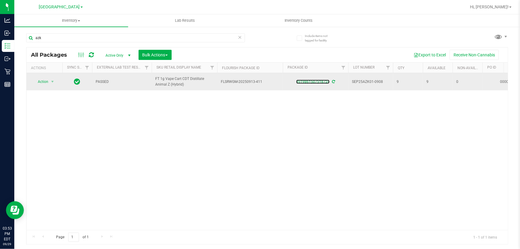
scroll to position [0, 9]
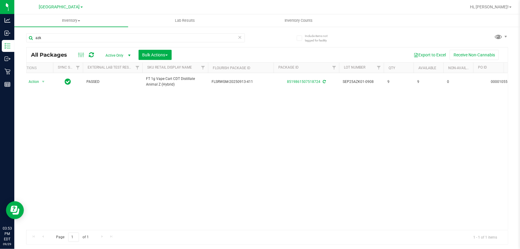
drag, startPoint x: 468, startPoint y: 81, endPoint x: 366, endPoint y: 95, distance: 103.6
click at [366, 95] on div "Action Action Adjust qty Create package Edit attributes Global inventory Locate…" at bounding box center [267, 151] width 481 height 157
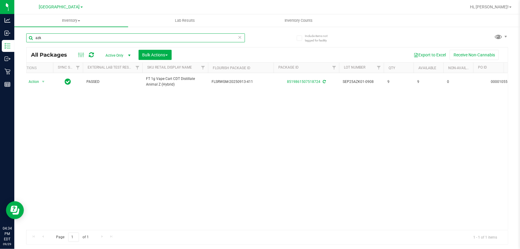
click at [102, 38] on input "azk" at bounding box center [135, 37] width 219 height 9
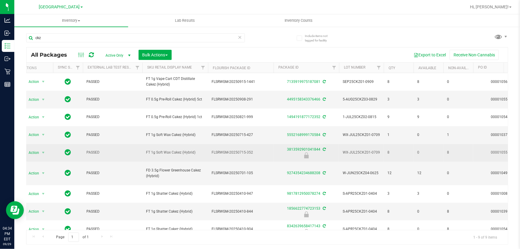
click at [165, 155] on span "FT 1g Soft Wax Cakez (Hybrid)" at bounding box center [175, 153] width 58 height 6
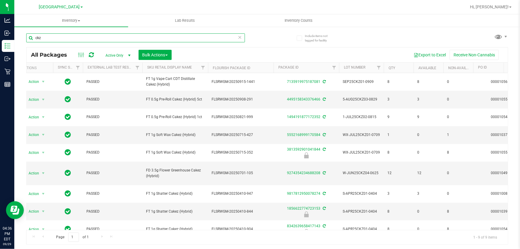
click at [104, 37] on input "ckz" at bounding box center [135, 37] width 219 height 9
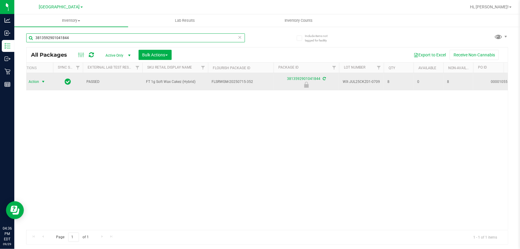
type input "3813592901041844"
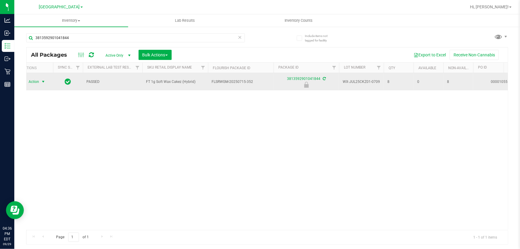
click at [35, 80] on span "Action" at bounding box center [31, 82] width 16 height 8
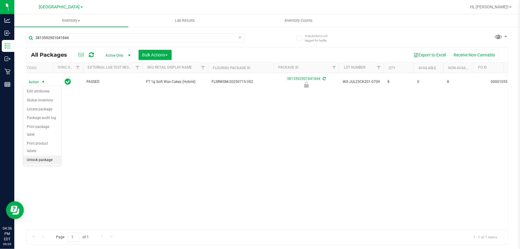
click at [35, 156] on li "Unlock package" at bounding box center [42, 160] width 38 height 9
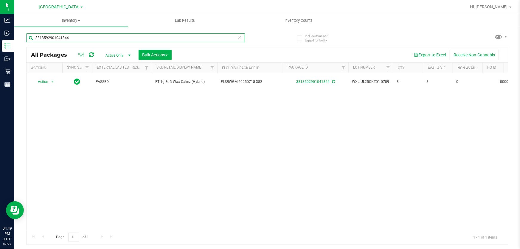
click at [130, 37] on input "3813592901041844" at bounding box center [135, 37] width 219 height 9
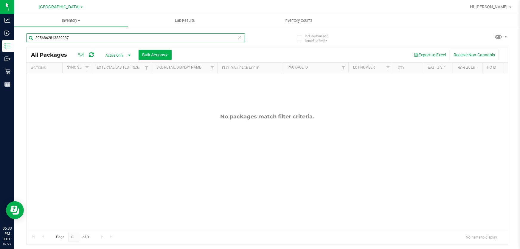
click at [109, 35] on input "8956862813889937" at bounding box center [135, 37] width 219 height 9
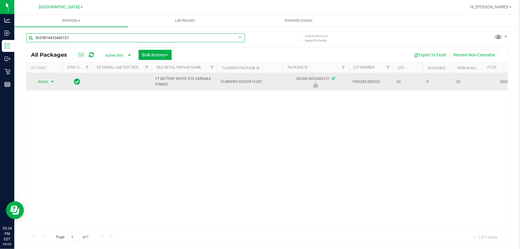
type input "5633814433460127"
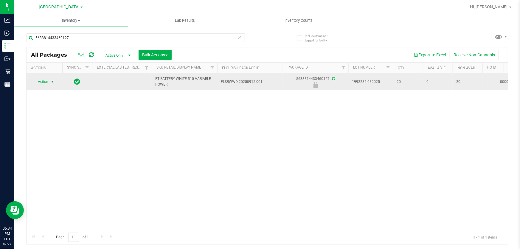
click at [45, 81] on span "Action" at bounding box center [40, 82] width 16 height 8
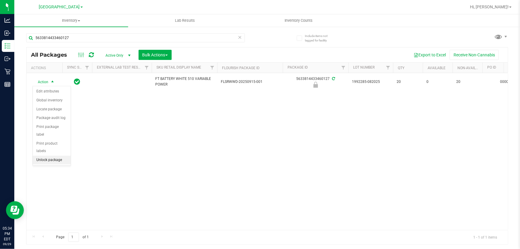
click at [51, 156] on li "Unlock package" at bounding box center [52, 160] width 38 height 9
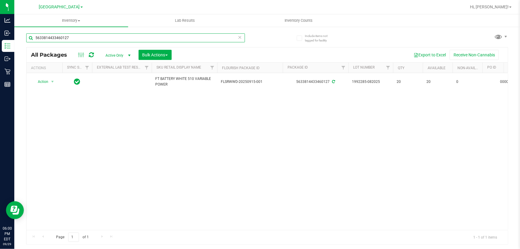
click at [116, 40] on input "5633814433460127" at bounding box center [135, 37] width 219 height 9
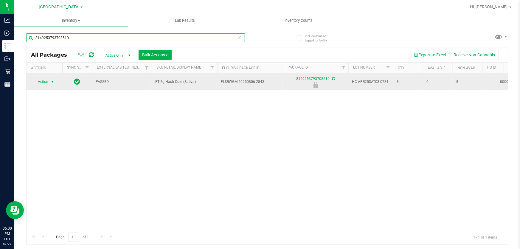
type input "8149253793708510"
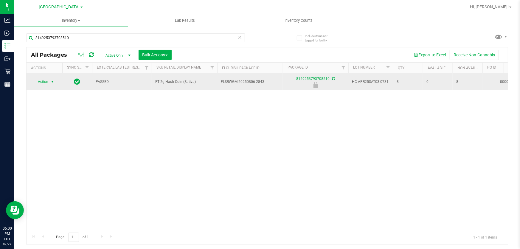
click at [42, 78] on span "Action" at bounding box center [40, 82] width 16 height 8
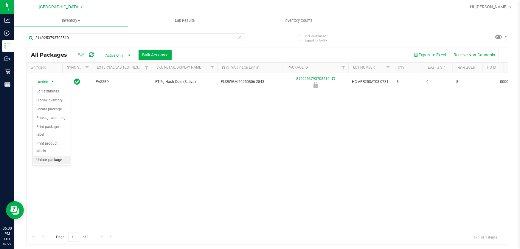
click at [51, 156] on li "Unlock package" at bounding box center [52, 160] width 38 height 9
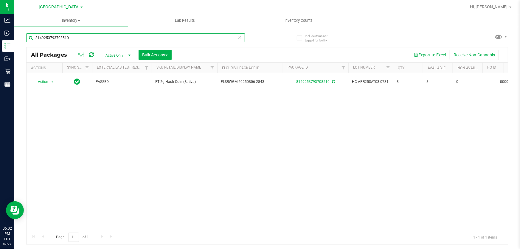
click at [122, 37] on input "8149253793708510" at bounding box center [135, 37] width 219 height 9
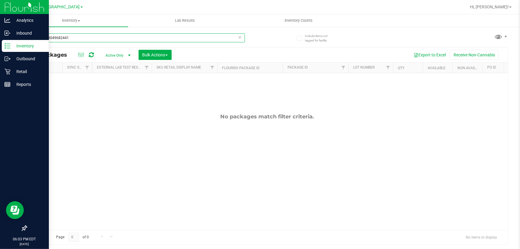
type input "1979163049682441"
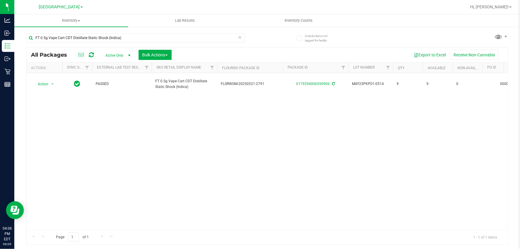
scroll to position [0, 47]
